Goal: Task Accomplishment & Management: Use online tool/utility

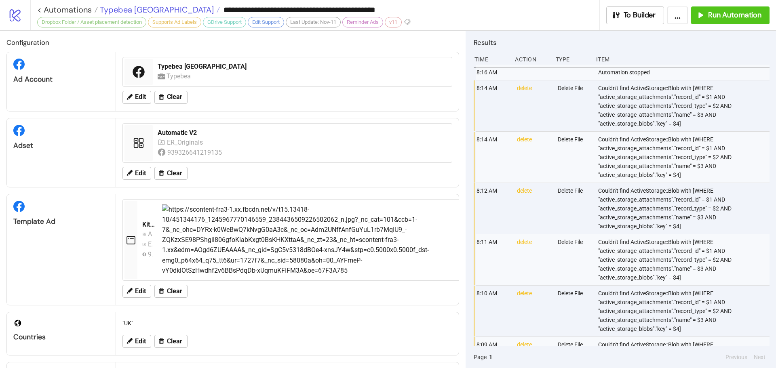
click at [104, 11] on span "Typebea [GEOGRAPHIC_DATA]" at bounding box center [156, 9] width 116 height 11
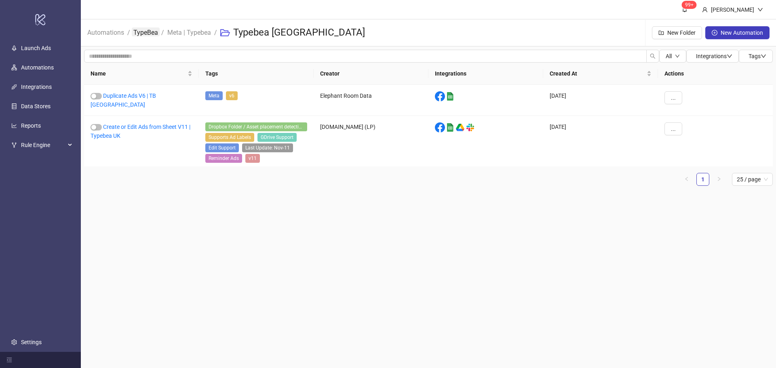
click at [140, 31] on link "TypeBea" at bounding box center [146, 31] width 28 height 9
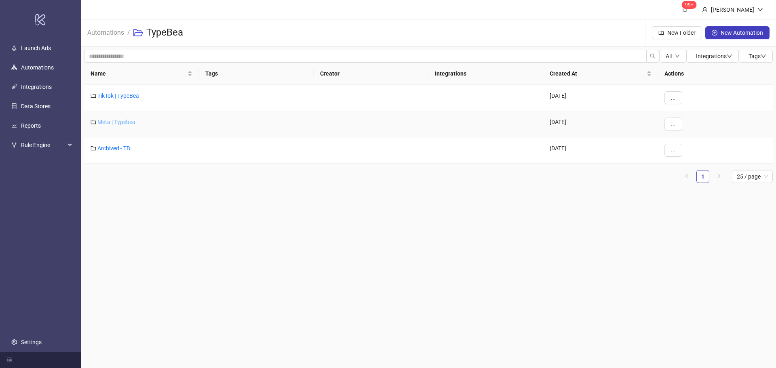
click at [113, 122] on link "Meta | Typebea" at bounding box center [116, 122] width 38 height 6
click at [106, 148] on link "Typebea AU" at bounding box center [112, 148] width 30 height 6
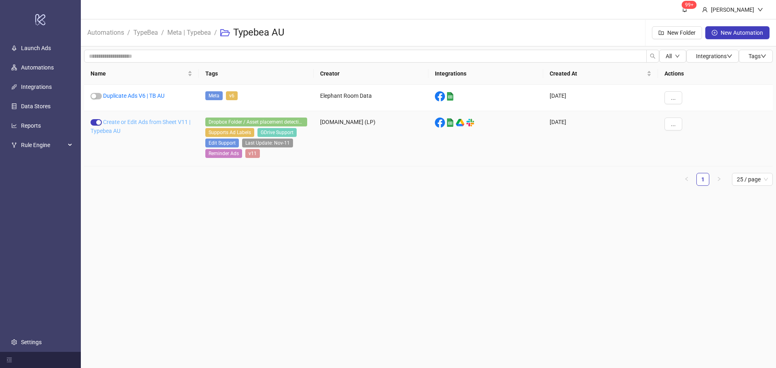
click at [128, 120] on link "Create or Edit Ads from Sheet V11 | Typebea AU" at bounding box center [140, 126] width 100 height 15
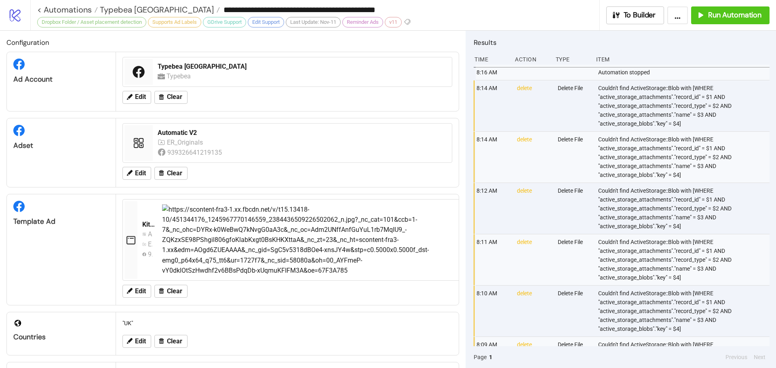
type input "**********"
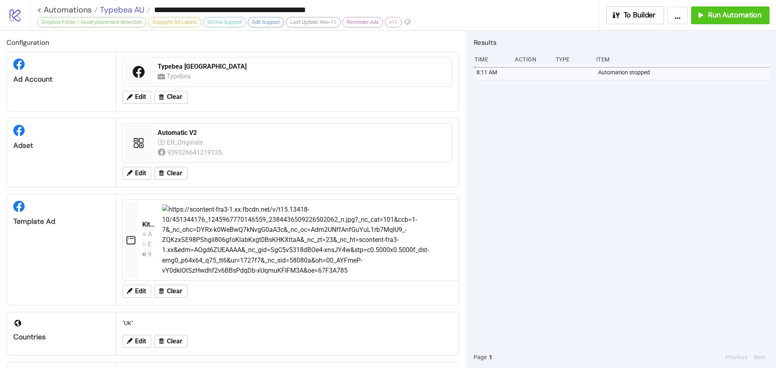
click at [117, 14] on span "Typebea AU" at bounding box center [121, 9] width 46 height 11
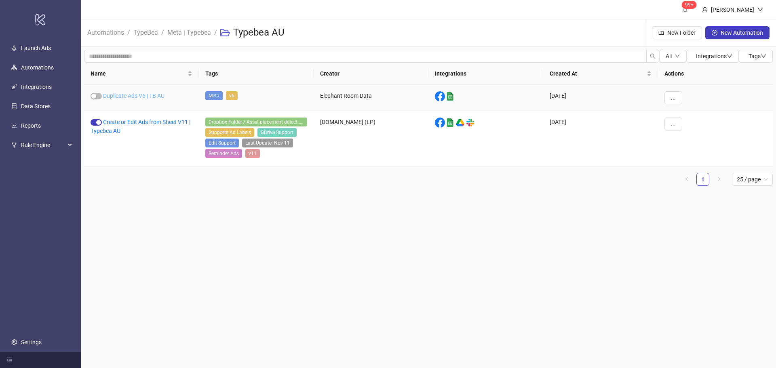
click at [150, 93] on link "Duplicate Ads V6 | TB AU" at bounding box center [133, 96] width 61 height 6
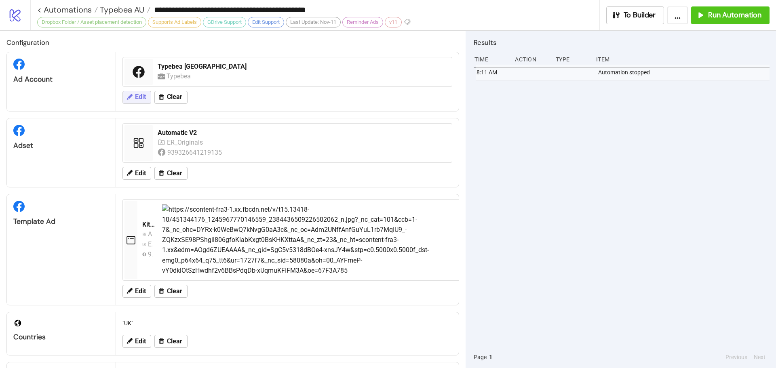
type input "**********"
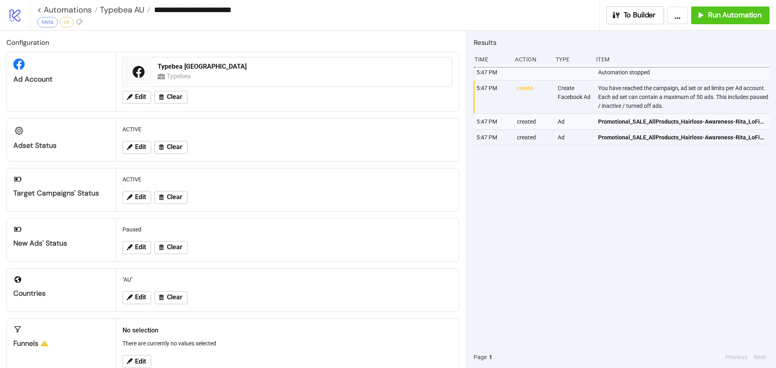
click at [726, 6] on div "**********" at bounding box center [402, 15] width 745 height 30
click at [738, 25] on div "**********" at bounding box center [402, 15] width 745 height 30
click at [738, 22] on button "Run Automation" at bounding box center [730, 15] width 78 height 18
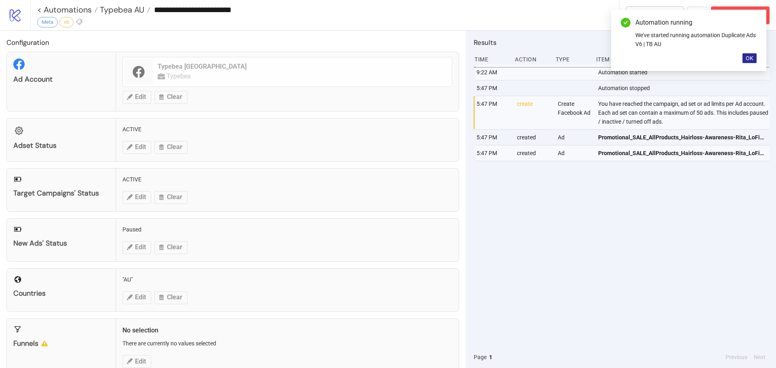
click at [749, 62] on button "OK" at bounding box center [749, 58] width 14 height 10
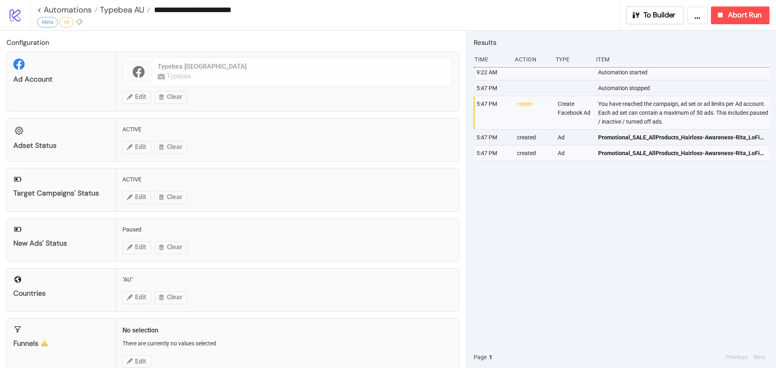
click at [749, 4] on div "**********" at bounding box center [402, 15] width 745 height 30
click at [749, 33] on div "Results Time Action Type Item 9:22 AM Automation started 5:47 PM Automation sto…" at bounding box center [620, 199] width 310 height 337
click at [746, 18] on span "Abort Run" at bounding box center [744, 15] width 34 height 9
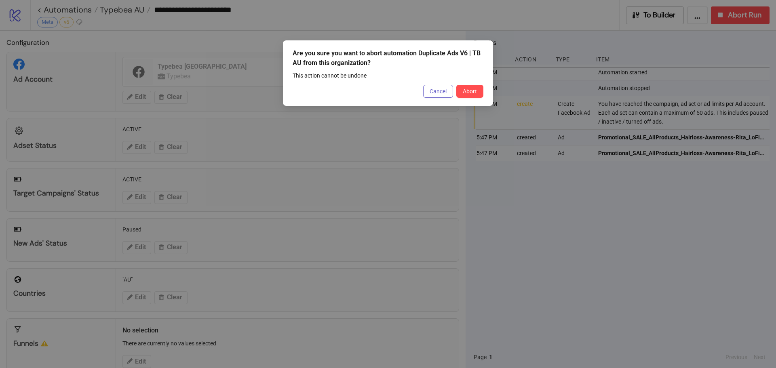
click at [452, 91] on button "Cancel" at bounding box center [438, 91] width 30 height 13
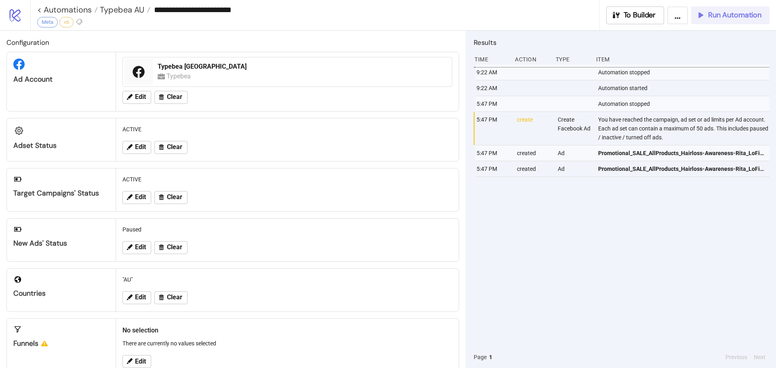
click at [727, 14] on span "Run Automation" at bounding box center [734, 15] width 53 height 9
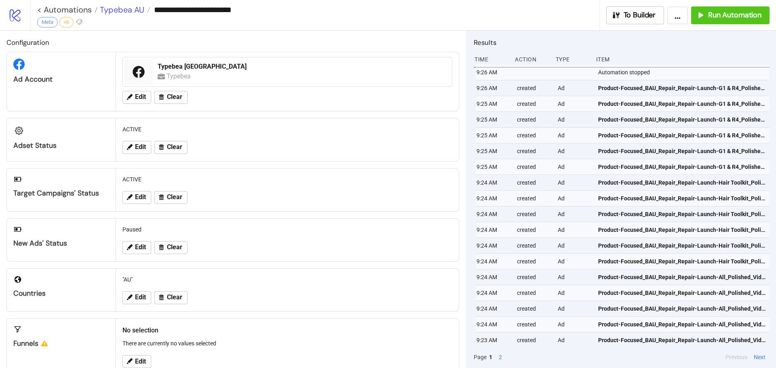
click at [120, 8] on span "Typebea AU" at bounding box center [121, 9] width 46 height 11
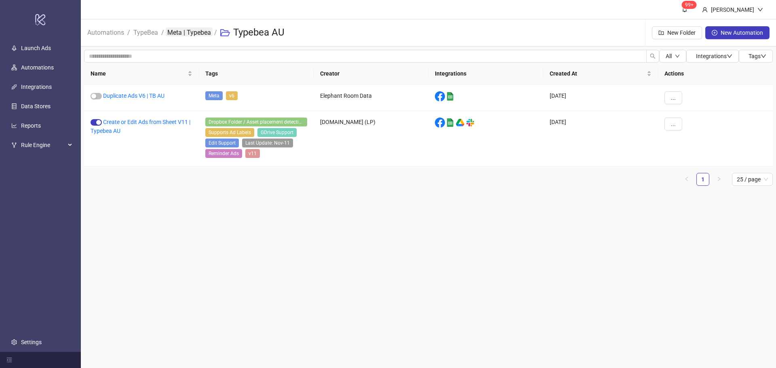
click at [185, 31] on link "Meta | Typebea" at bounding box center [189, 31] width 47 height 9
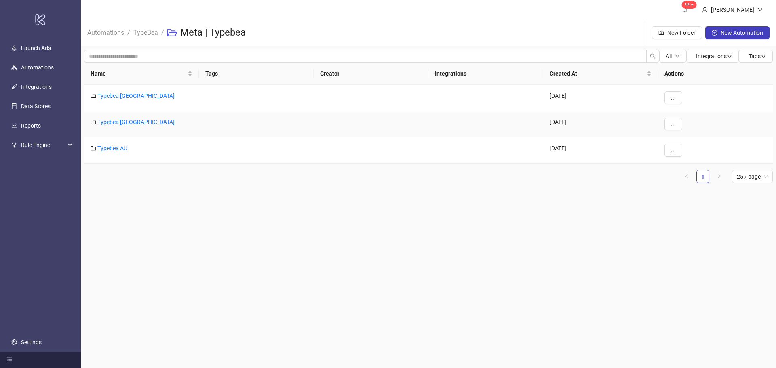
click at [111, 118] on div "Typebea [GEOGRAPHIC_DATA]" at bounding box center [141, 124] width 115 height 26
click at [116, 121] on link "Typebea [GEOGRAPHIC_DATA]" at bounding box center [135, 122] width 77 height 6
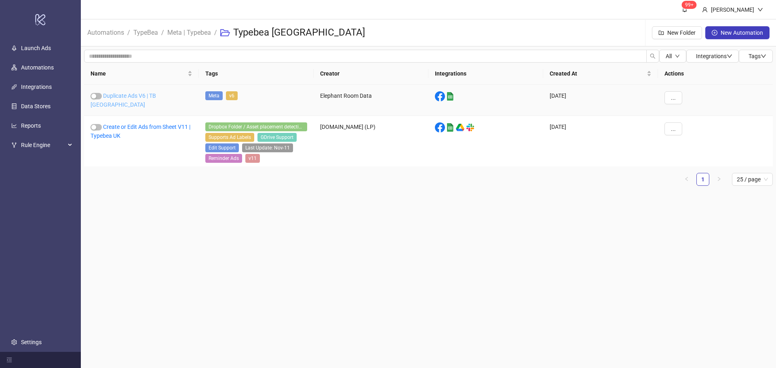
click at [122, 97] on link "Duplicate Ads V6 | TB [GEOGRAPHIC_DATA]" at bounding box center [122, 100] width 65 height 15
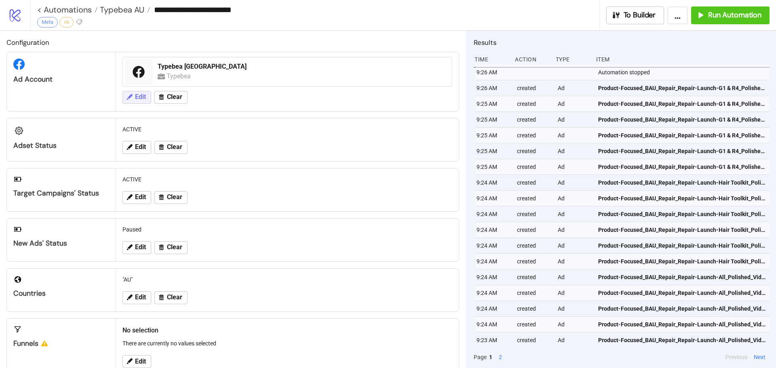
type input "**********"
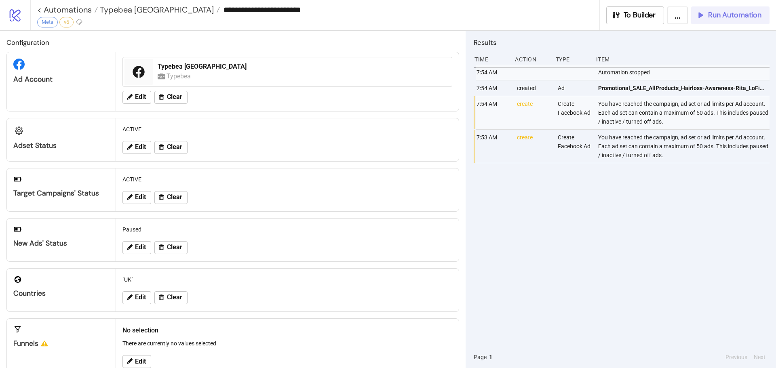
click at [720, 14] on span "Run Automation" at bounding box center [734, 15] width 53 height 9
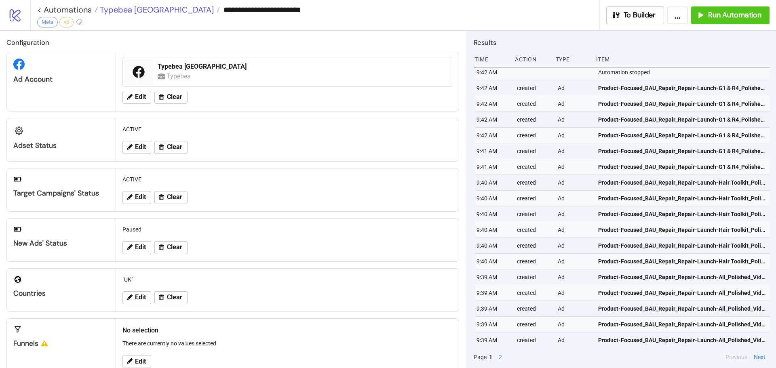
click at [115, 10] on span "Typebea [GEOGRAPHIC_DATA]" at bounding box center [156, 9] width 116 height 11
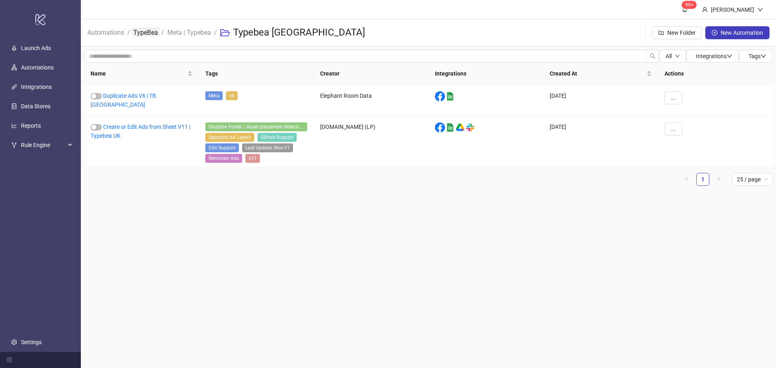
click at [141, 32] on link "TypeBea" at bounding box center [146, 31] width 28 height 9
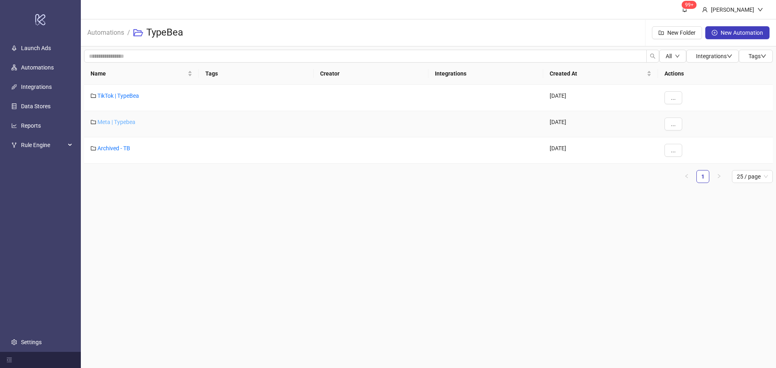
click at [123, 119] on link "Meta | Typebea" at bounding box center [116, 122] width 38 height 6
click at [119, 146] on link "Typebea AU" at bounding box center [112, 148] width 30 height 6
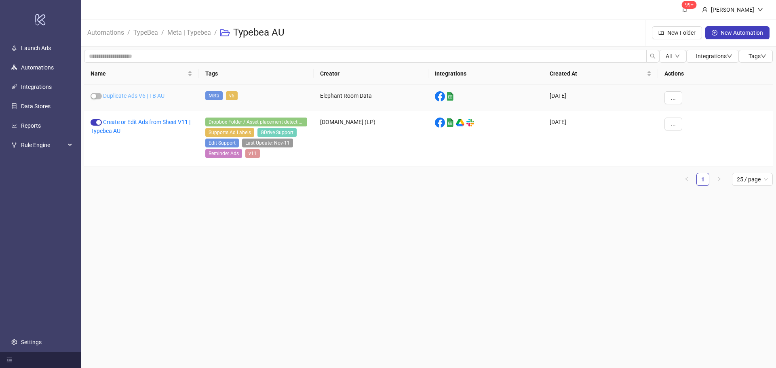
click at [142, 94] on link "Duplicate Ads V6 | TB AU" at bounding box center [133, 96] width 61 height 6
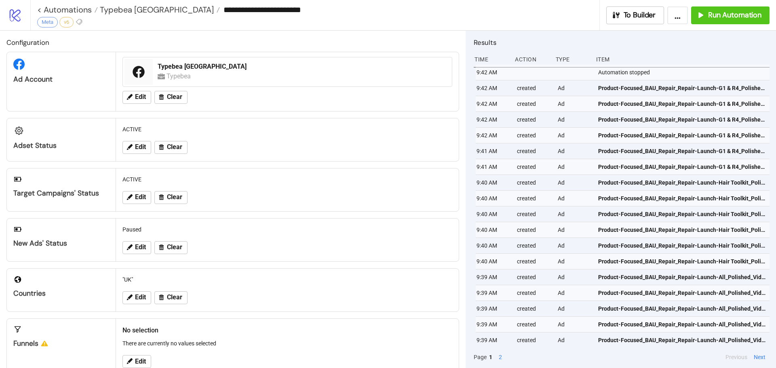
type input "**********"
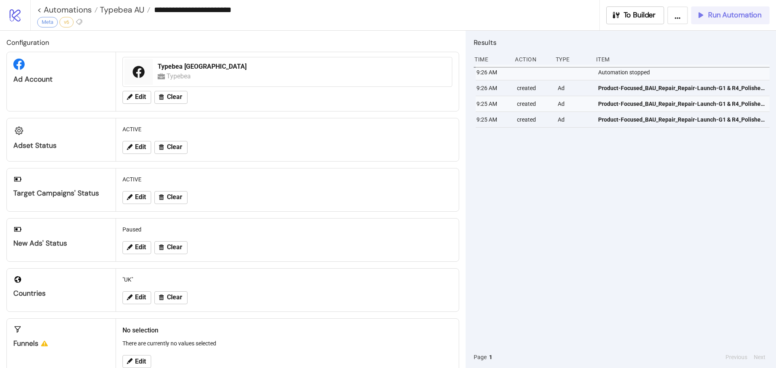
click at [722, 19] on span "Run Automation" at bounding box center [734, 15] width 53 height 9
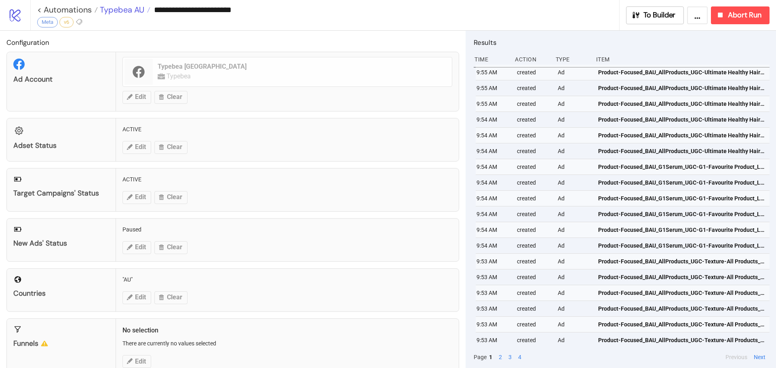
click at [116, 8] on span "Typebea AU" at bounding box center [121, 9] width 46 height 11
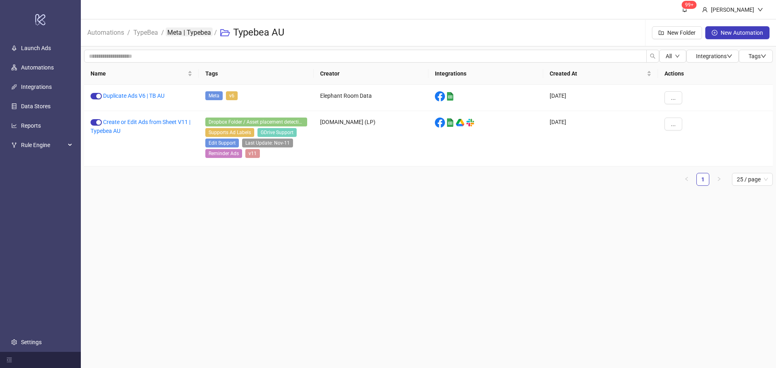
click at [187, 32] on link "Meta | Typebea" at bounding box center [189, 31] width 47 height 9
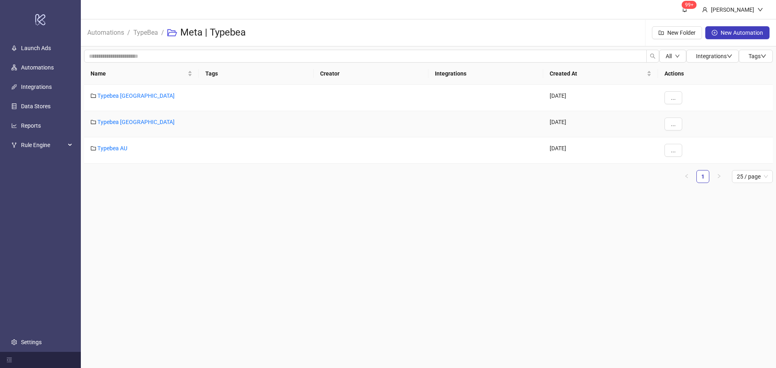
click at [112, 125] on div "Typebea [GEOGRAPHIC_DATA]" at bounding box center [141, 124] width 115 height 26
click at [112, 124] on link "Typebea [GEOGRAPHIC_DATA]" at bounding box center [135, 122] width 77 height 6
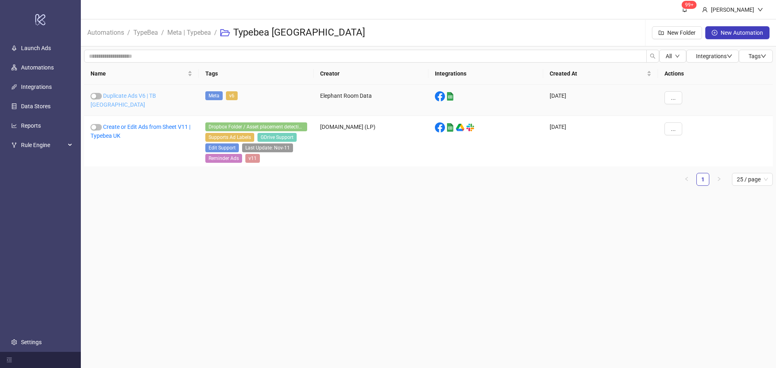
click at [128, 95] on link "Duplicate Ads V6 | TB [GEOGRAPHIC_DATA]" at bounding box center [122, 100] width 65 height 15
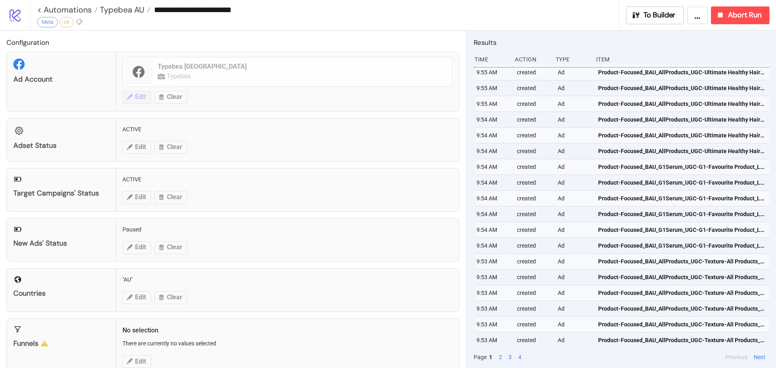
type input "**********"
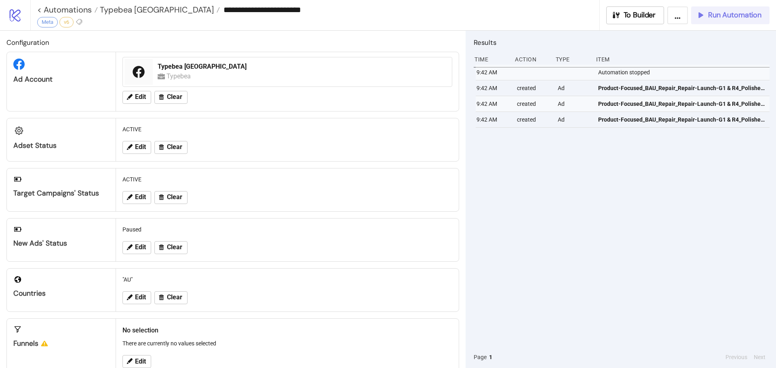
click at [744, 11] on span "Run Automation" at bounding box center [734, 15] width 53 height 9
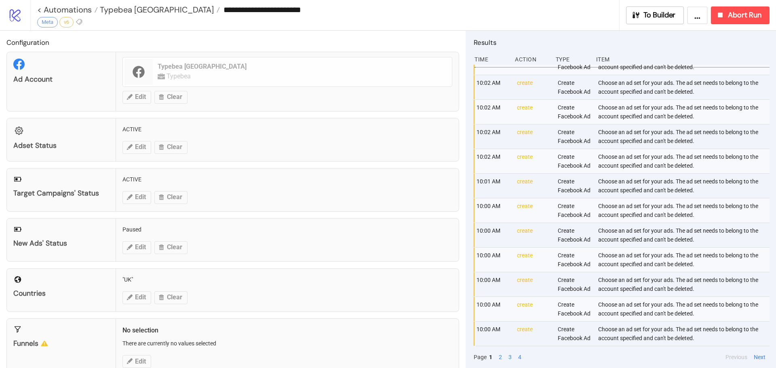
scroll to position [395, 0]
click at [497, 358] on button "2" at bounding box center [500, 357] width 8 height 9
click at [509, 355] on button "3" at bounding box center [510, 357] width 8 height 9
click at [513, 354] on button "3" at bounding box center [510, 357] width 8 height 9
click at [519, 355] on button "4" at bounding box center [519, 357] width 8 height 9
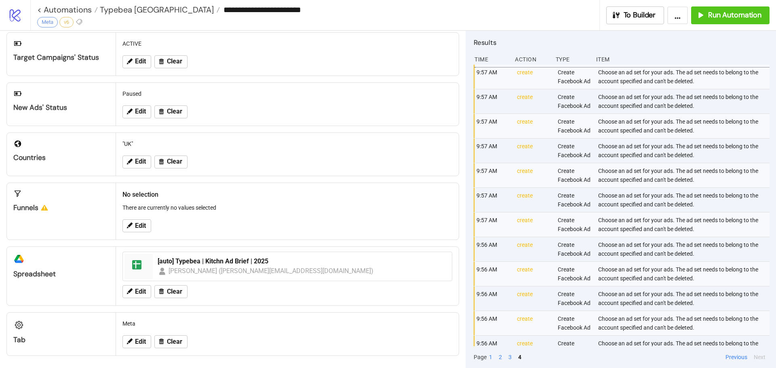
scroll to position [137, 0]
click at [126, 11] on span "Typebea [GEOGRAPHIC_DATA]" at bounding box center [156, 9] width 116 height 11
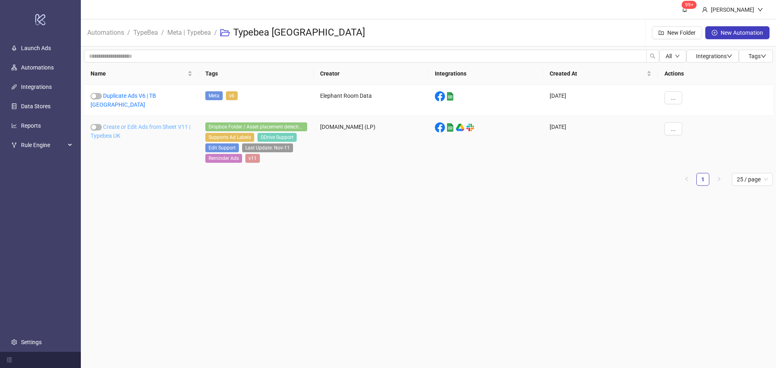
click at [161, 124] on link "Create or Edit Ads from Sheet V11 | Typebea UK" at bounding box center [140, 131] width 100 height 15
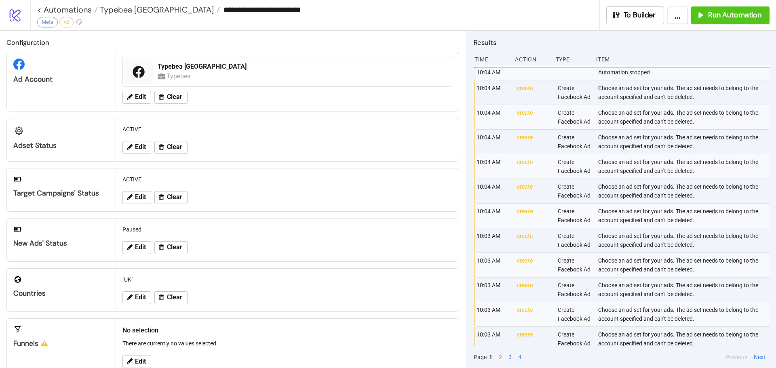
type input "**********"
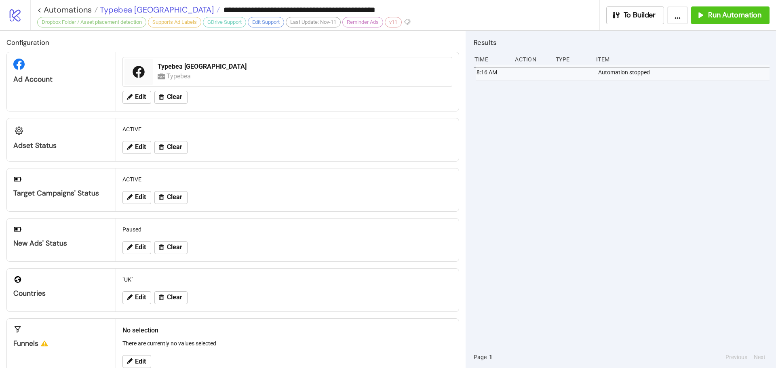
click at [125, 6] on span "Typebea [GEOGRAPHIC_DATA]" at bounding box center [156, 9] width 116 height 11
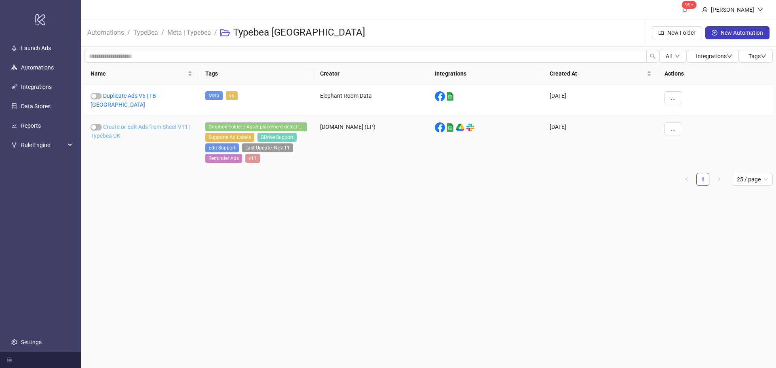
click at [114, 124] on link "Create or Edit Ads from Sheet V11 | Typebea UK" at bounding box center [140, 131] width 100 height 15
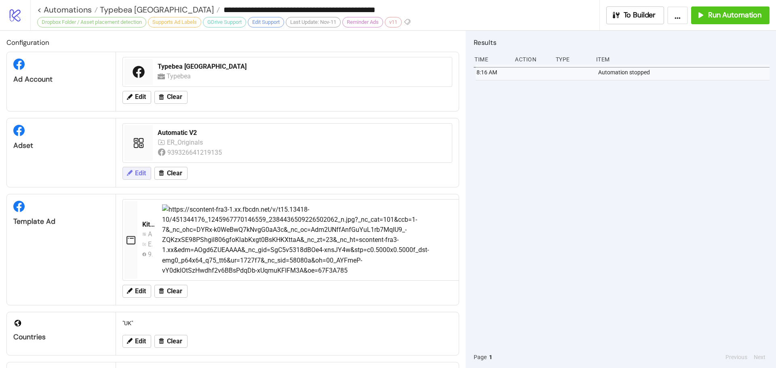
click at [139, 175] on span "Edit" at bounding box center [140, 173] width 11 height 7
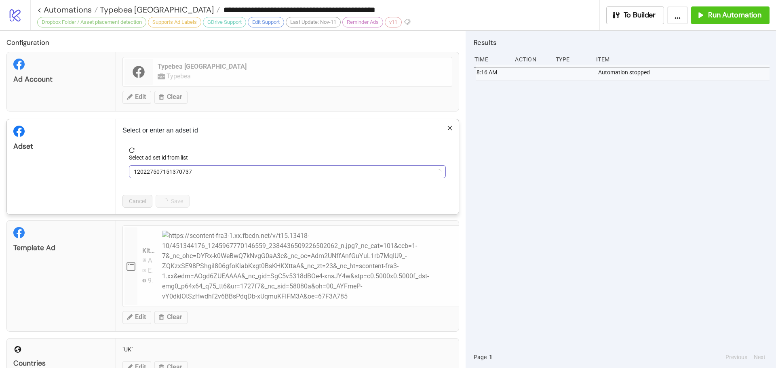
click at [198, 175] on span "120227507151370737" at bounding box center [287, 172] width 307 height 12
type input "**"
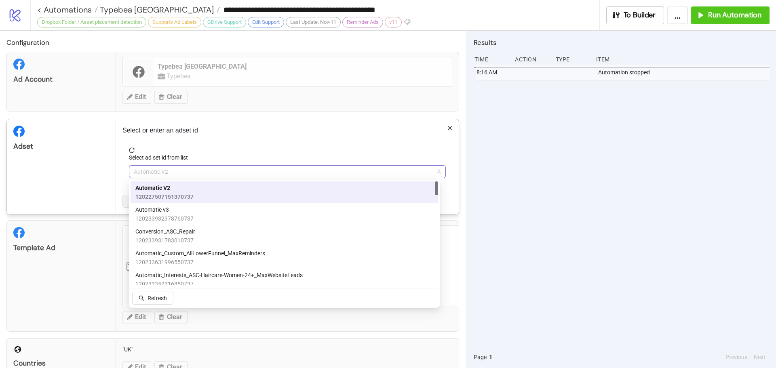
click at [184, 170] on span "Automatic V2" at bounding box center [287, 172] width 307 height 12
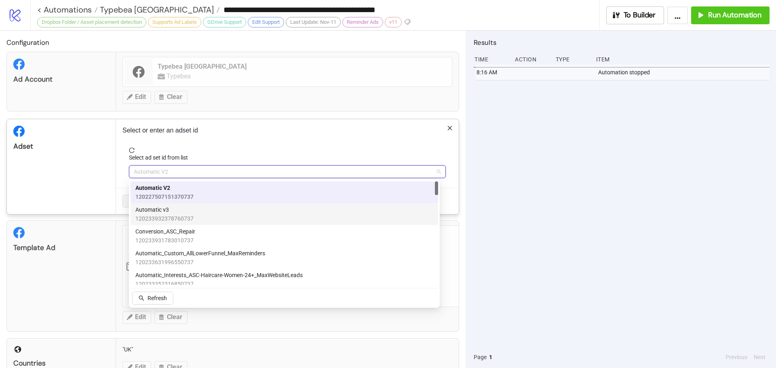
click at [176, 211] on span "Automatic v3" at bounding box center [164, 209] width 58 height 9
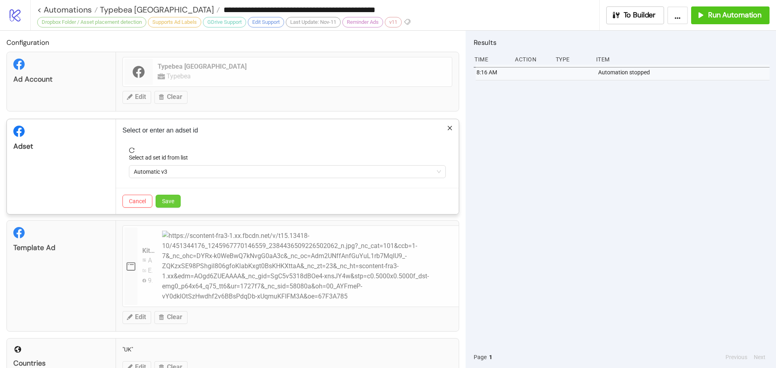
click at [177, 200] on button "Save" at bounding box center [168, 201] width 25 height 13
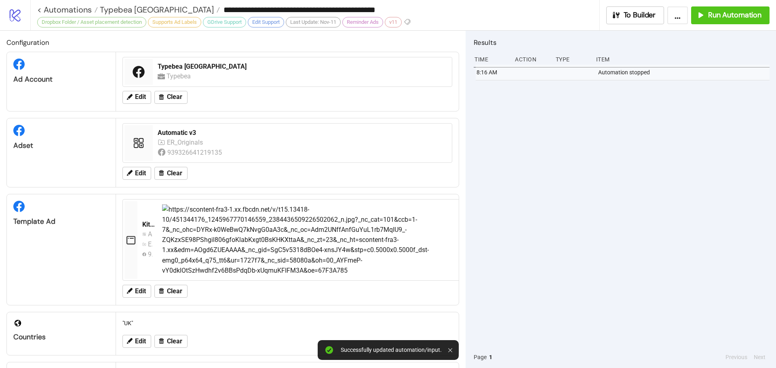
drag, startPoint x: 674, startPoint y: 213, endPoint x: 696, endPoint y: 110, distance: 105.3
click at [675, 212] on div "8:16 AM Automation stopped" at bounding box center [621, 206] width 296 height 282
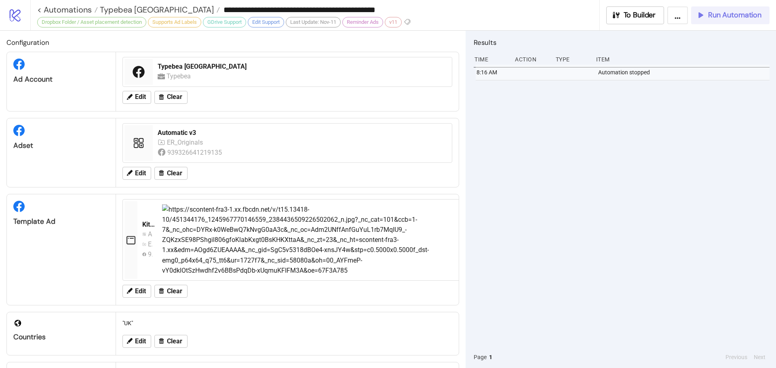
click at [706, 16] on div "Run Automation" at bounding box center [728, 15] width 65 height 9
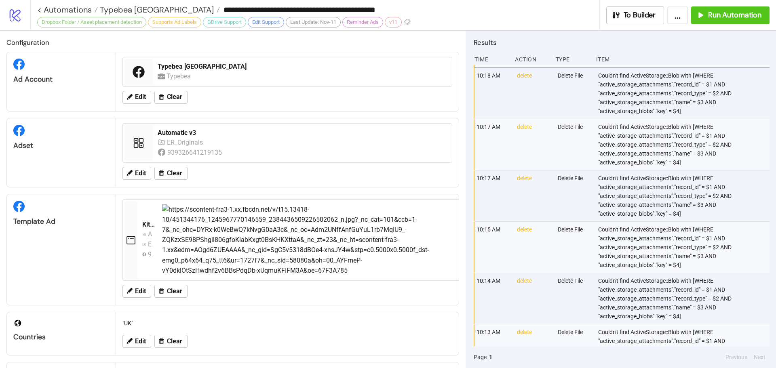
scroll to position [387, 0]
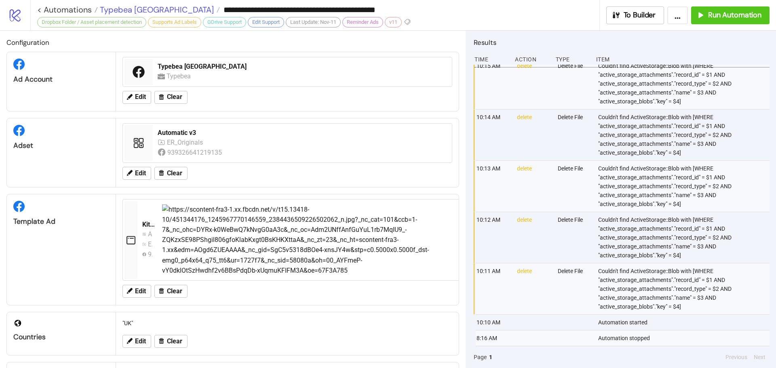
click at [123, 11] on span "Typebea [GEOGRAPHIC_DATA]" at bounding box center [156, 9] width 116 height 11
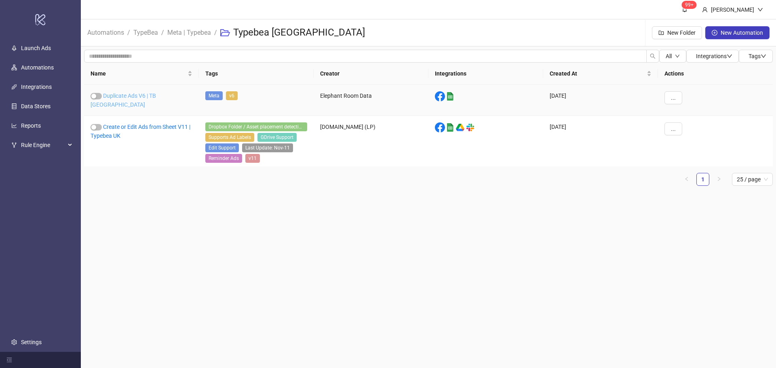
click at [143, 94] on link "Duplicate Ads V6 | TB [GEOGRAPHIC_DATA]" at bounding box center [122, 100] width 65 height 15
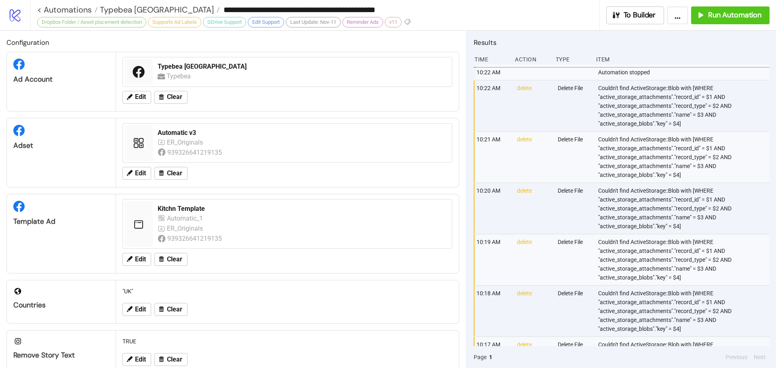
type input "**********"
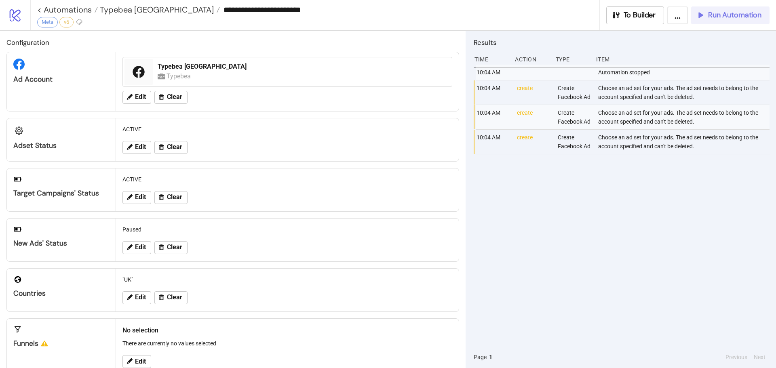
click at [747, 17] on span "Run Automation" at bounding box center [734, 15] width 53 height 9
